Goal: Task Accomplishment & Management: Use online tool/utility

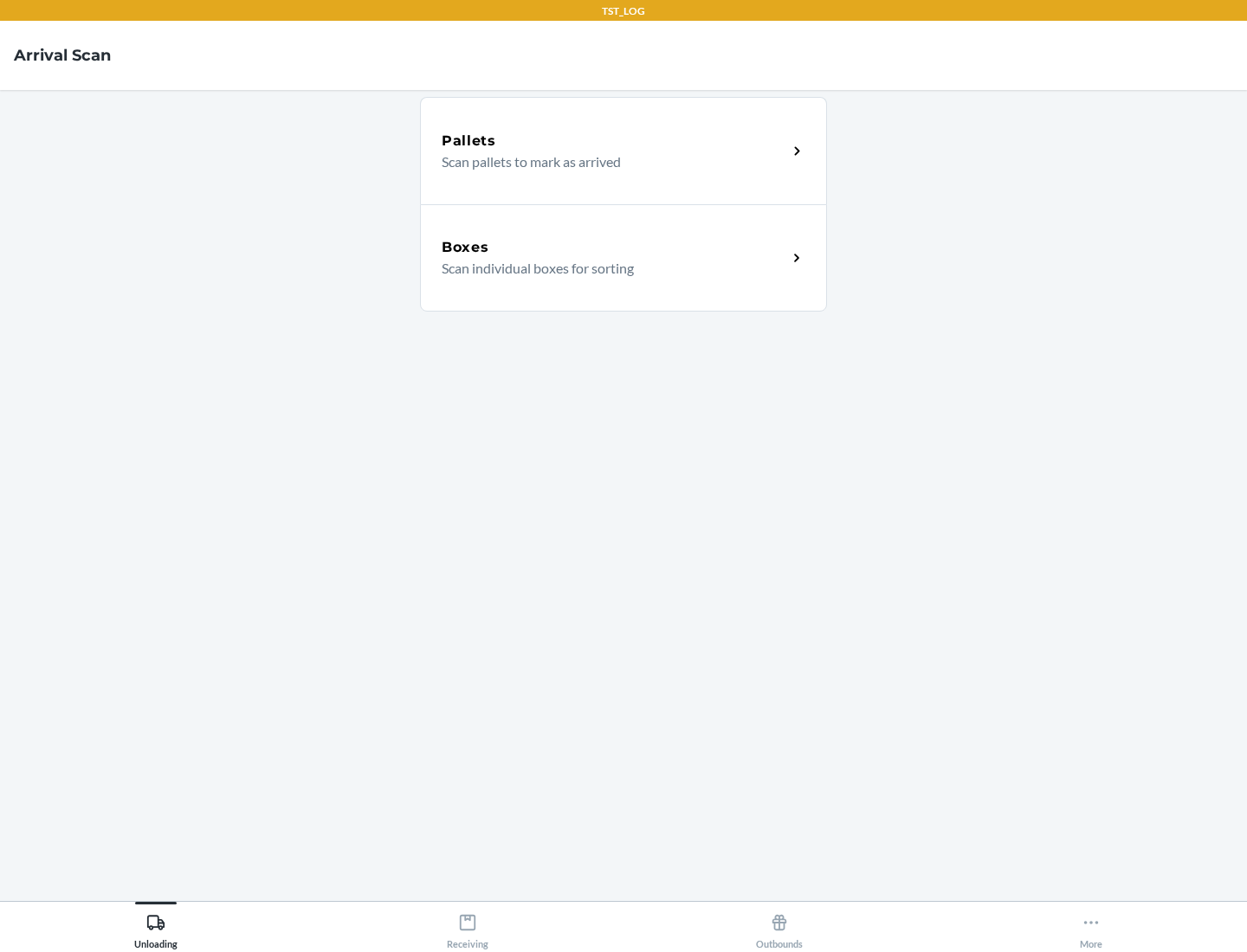
click at [614, 247] on div "Boxes" at bounding box center [614, 247] width 346 height 21
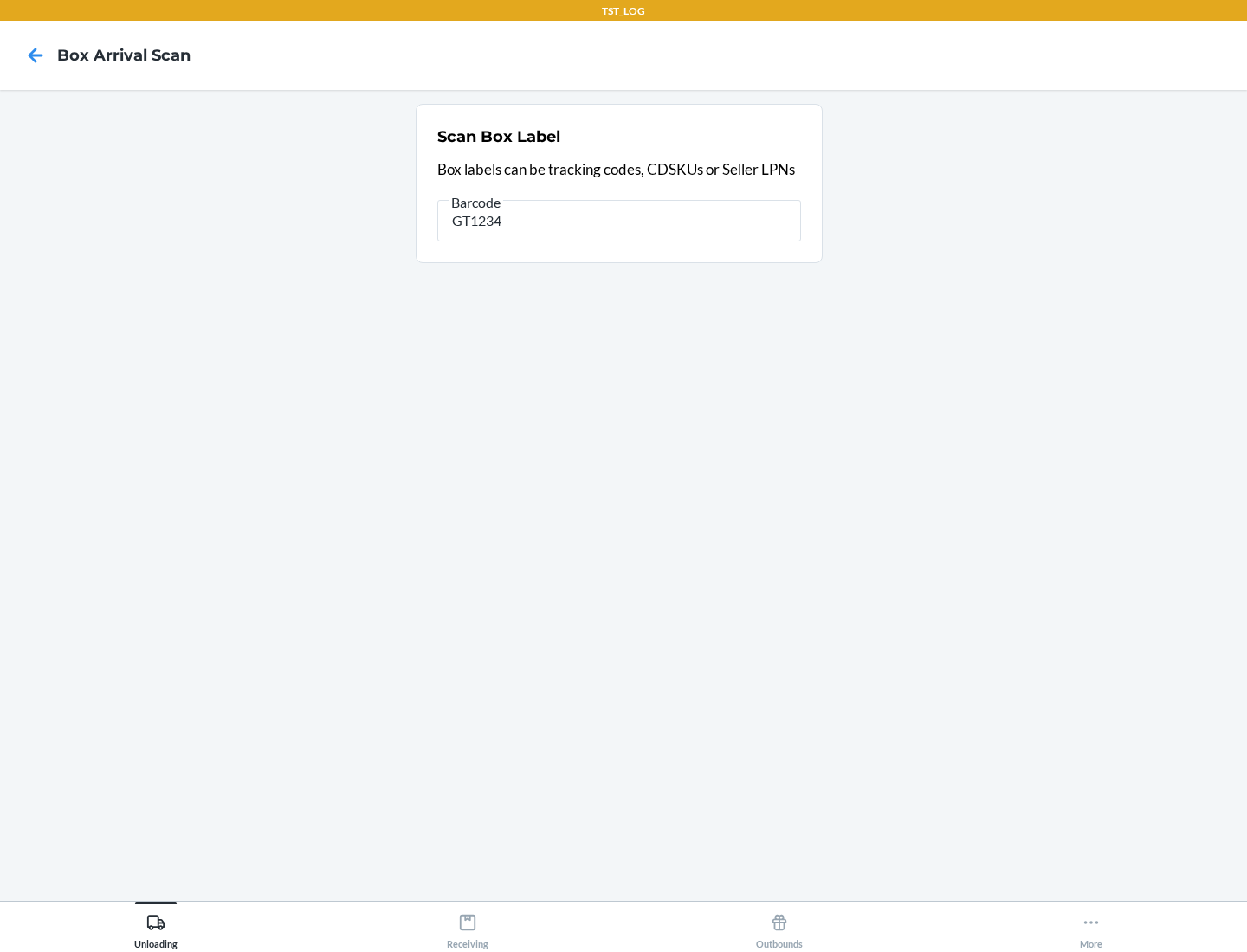
type input "GT1234"
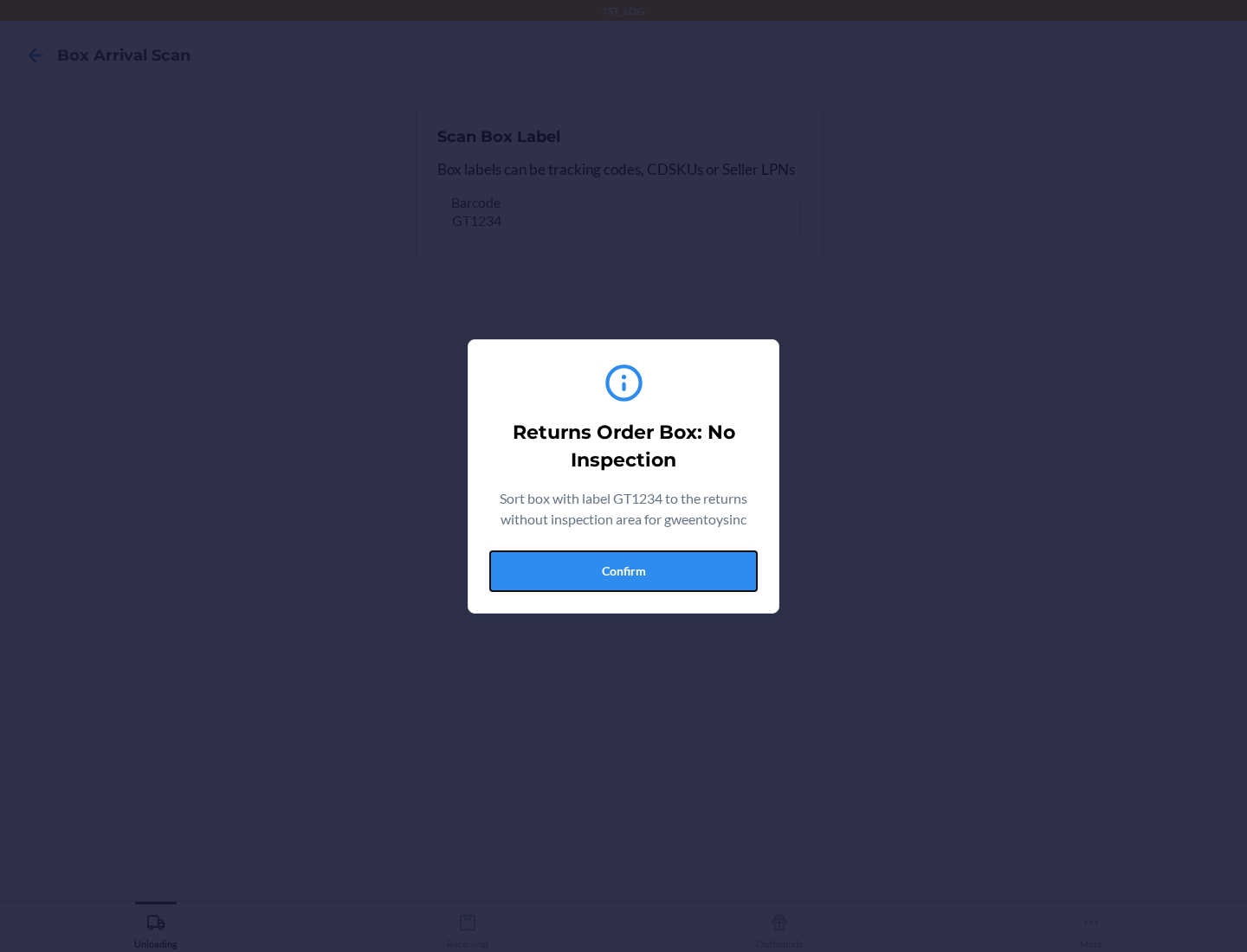
click at [624, 570] on button "Confirm" at bounding box center [624, 571] width 268 height 42
